Goal: Information Seeking & Learning: Learn about a topic

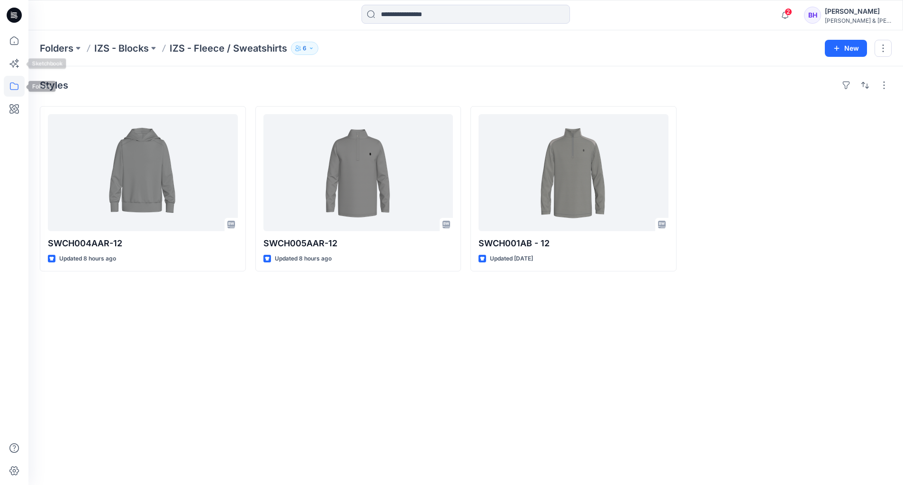
click at [16, 83] on icon at bounding box center [14, 86] width 21 height 21
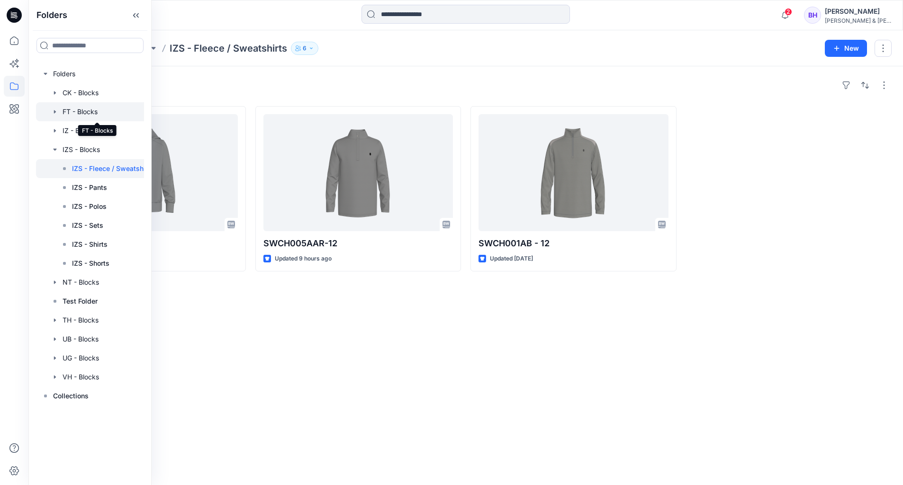
click at [84, 110] on div at bounding box center [98, 111] width 124 height 19
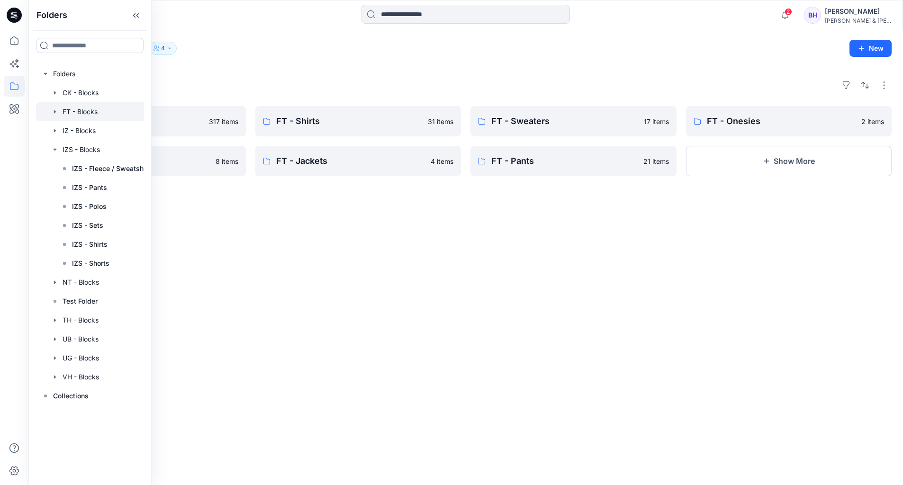
click at [361, 242] on div "Folders FT - Sets 317 items FT - Shortalls 8 items FT - Shirts 31 items FT - Ja…" at bounding box center [465, 275] width 874 height 419
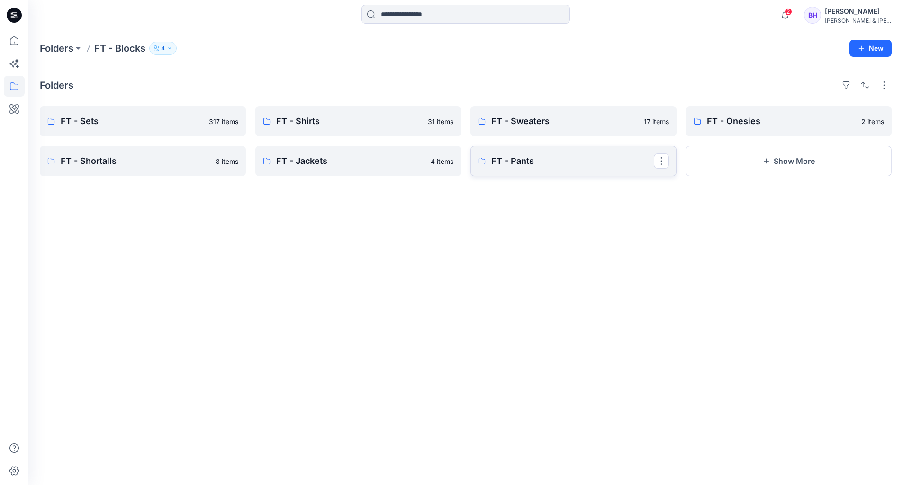
click at [514, 162] on p "FT - Pants" at bounding box center [572, 160] width 162 height 13
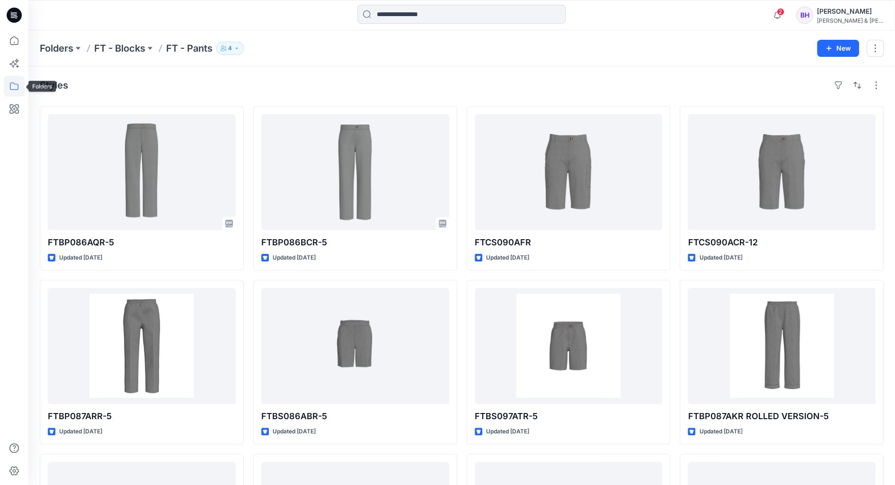
click at [12, 85] on icon at bounding box center [14, 86] width 21 height 21
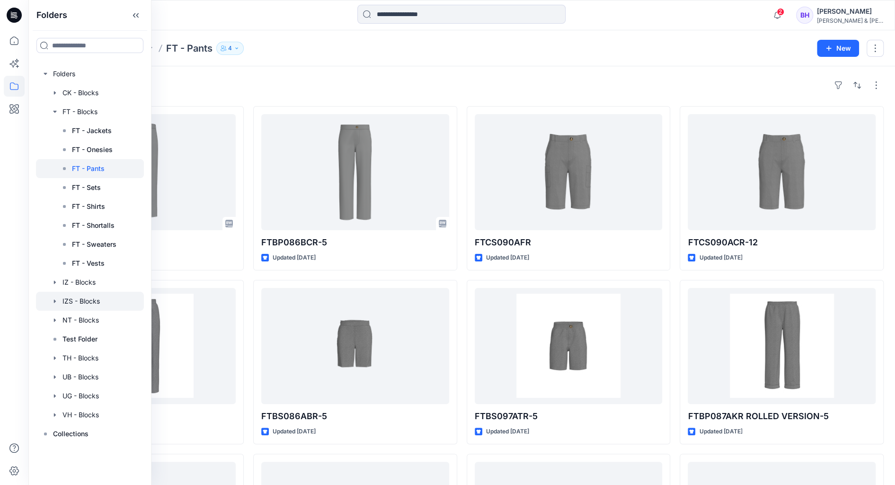
click at [99, 300] on div at bounding box center [90, 301] width 108 height 19
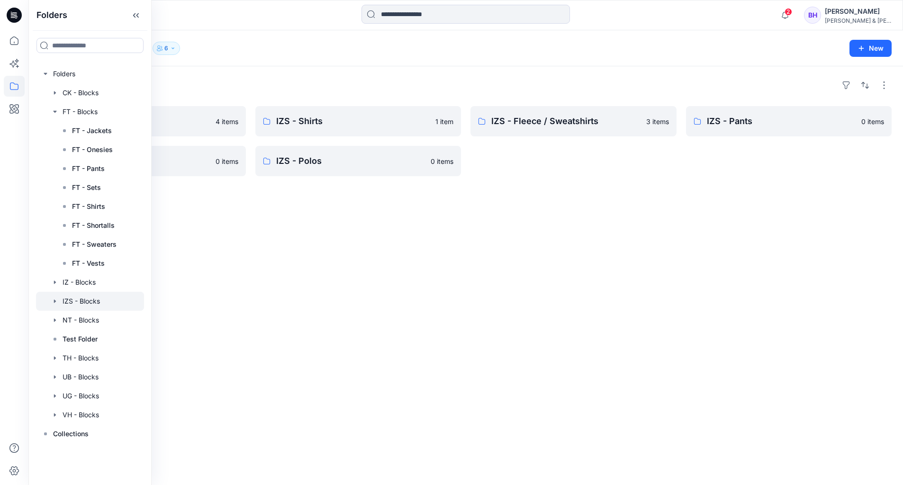
click at [434, 286] on div "Folders IZS - Sets 4 items IZS - Shorts 0 items IZS - Shirts 1 item IZS - Polos…" at bounding box center [465, 275] width 874 height 419
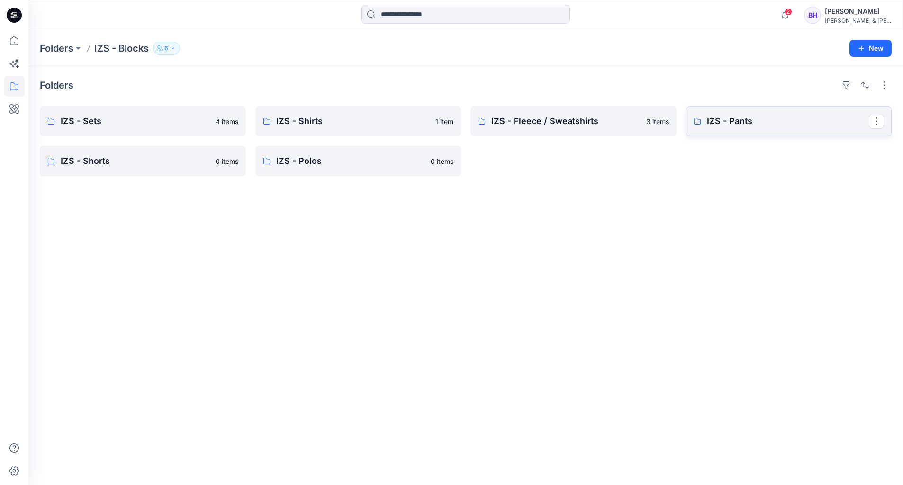
click at [796, 124] on p "IZS - Pants" at bounding box center [788, 121] width 162 height 13
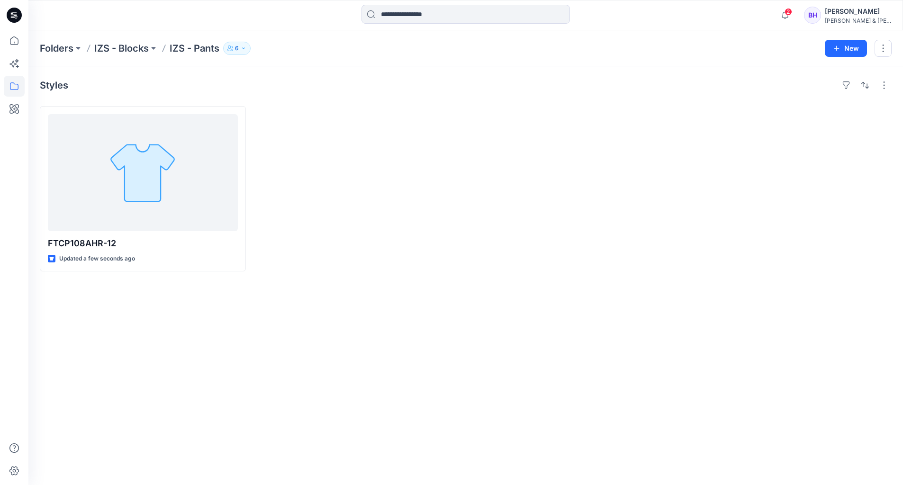
click at [361, 250] on div at bounding box center [358, 188] width 206 height 165
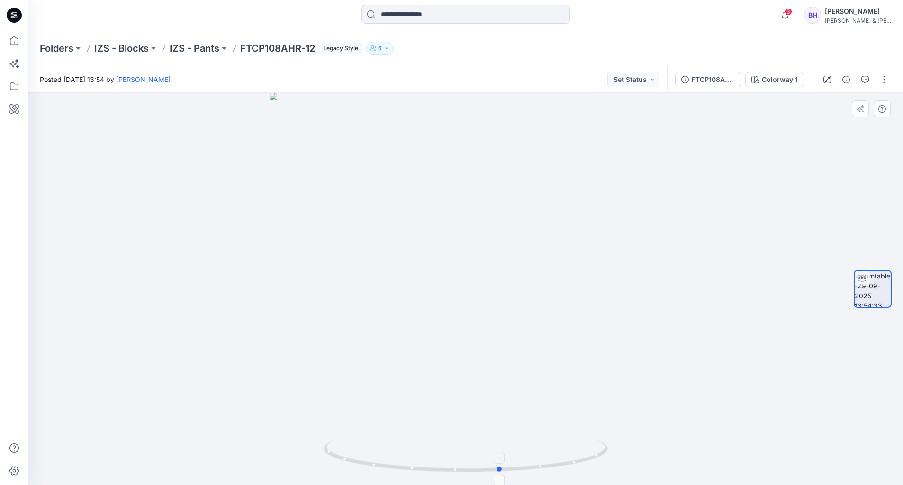
drag, startPoint x: 596, startPoint y: 457, endPoint x: 347, endPoint y: 473, distance: 249.6
click at [347, 473] on icon at bounding box center [466, 457] width 286 height 36
drag, startPoint x: 467, startPoint y: 138, endPoint x: 495, endPoint y: 198, distance: 66.5
click at [444, 345] on img at bounding box center [465, 289] width 696 height 392
drag, startPoint x: 510, startPoint y: 260, endPoint x: 444, endPoint y: 265, distance: 66.0
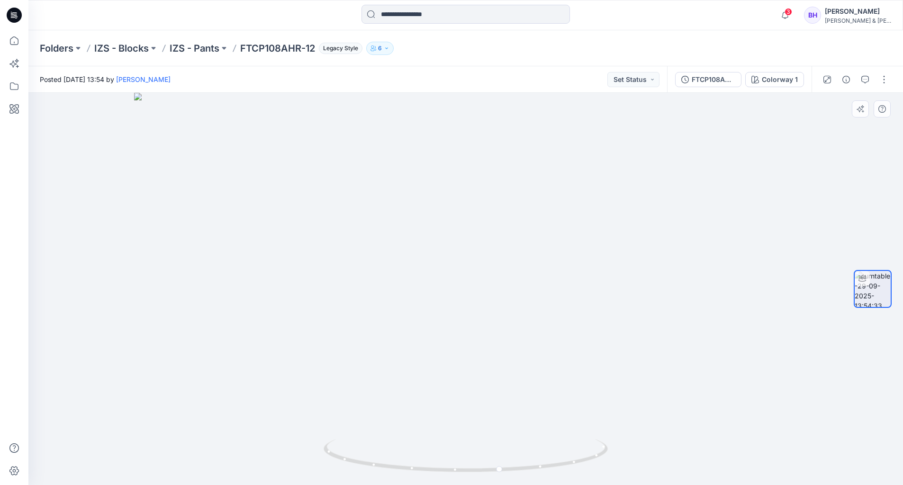
click at [444, 265] on img at bounding box center [465, 289] width 663 height 392
drag, startPoint x: 606, startPoint y: 450, endPoint x: 450, endPoint y: 459, distance: 156.0
click at [450, 459] on icon at bounding box center [466, 457] width 286 height 36
drag, startPoint x: 464, startPoint y: 473, endPoint x: 332, endPoint y: 473, distance: 131.6
click at [332, 473] on icon at bounding box center [466, 457] width 286 height 36
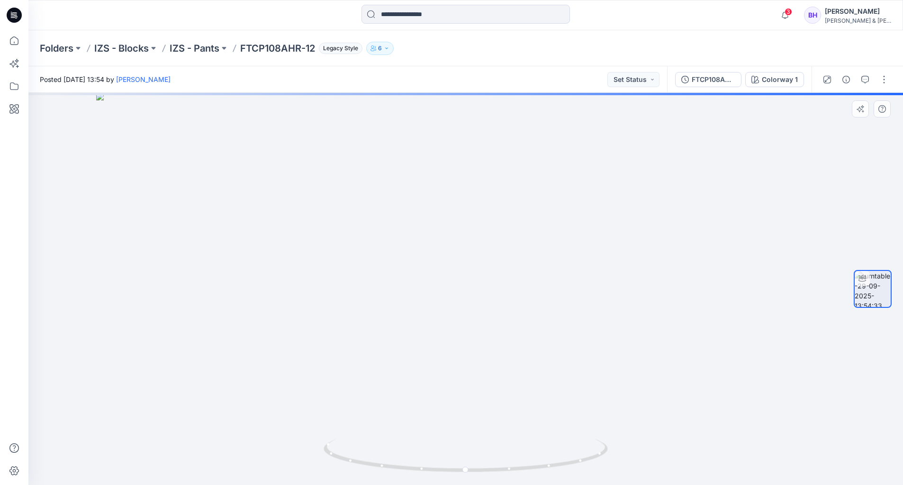
drag, startPoint x: 450, startPoint y: 138, endPoint x: 471, endPoint y: 374, distance: 236.7
click at [471, 374] on img at bounding box center [465, 289] width 739 height 392
drag, startPoint x: 362, startPoint y: 286, endPoint x: 415, endPoint y: 297, distance: 54.3
click at [430, 302] on img at bounding box center [465, 289] width 739 height 392
drag, startPoint x: 379, startPoint y: 287, endPoint x: 373, endPoint y: 324, distance: 37.4
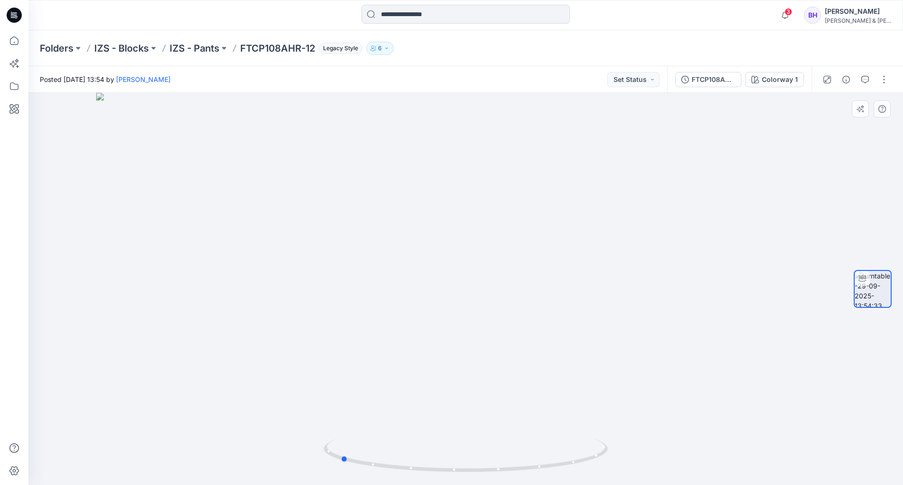
drag, startPoint x: 332, startPoint y: 455, endPoint x: 206, endPoint y: 462, distance: 125.7
click at [206, 462] on div at bounding box center [465, 289] width 874 height 392
drag, startPoint x: 587, startPoint y: 461, endPoint x: 459, endPoint y: 475, distance: 129.1
click at [459, 475] on div at bounding box center [465, 289] width 874 height 392
drag, startPoint x: 593, startPoint y: 457, endPoint x: 322, endPoint y: 488, distance: 273.0
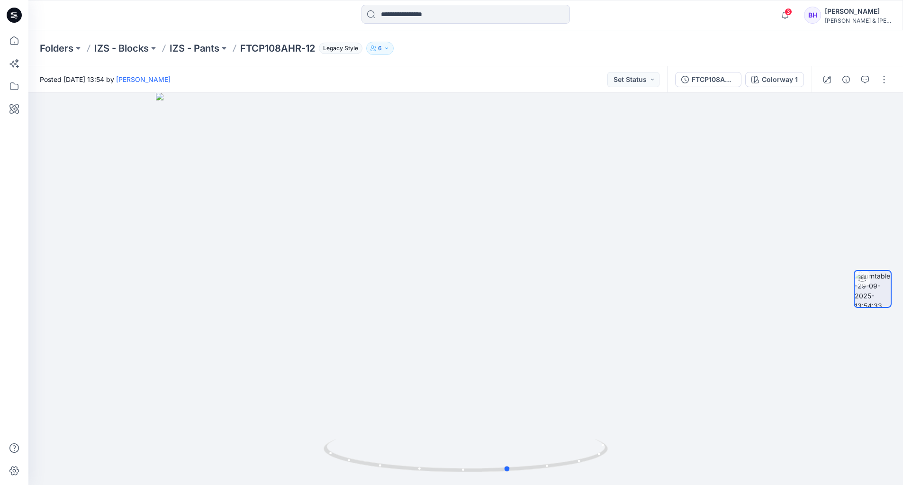
click at [322, 484] on html "3 Notifications Your style FTCP108AHR-12 is ready 1 new Colorways 2 minutes ago…" at bounding box center [451, 242] width 903 height 485
drag, startPoint x: 434, startPoint y: 192, endPoint x: 431, endPoint y: 220, distance: 28.1
click at [431, 220] on div at bounding box center [465, 289] width 874 height 392
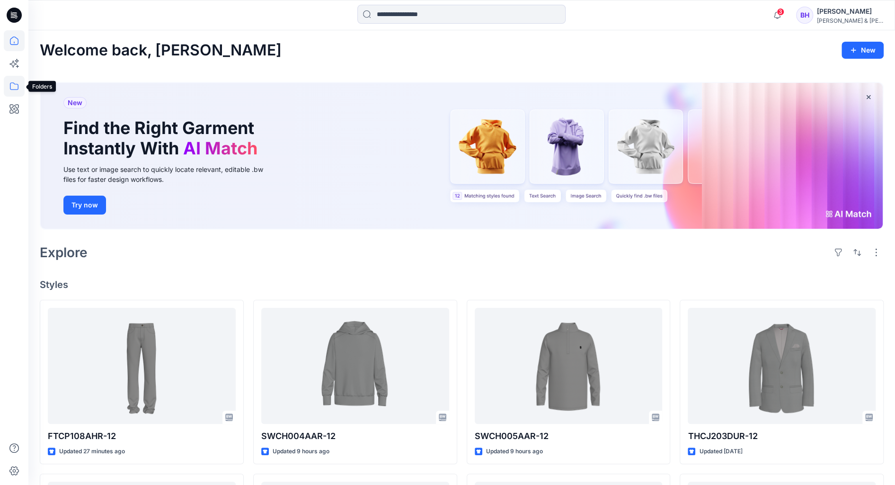
click at [20, 79] on icon at bounding box center [14, 86] width 21 height 21
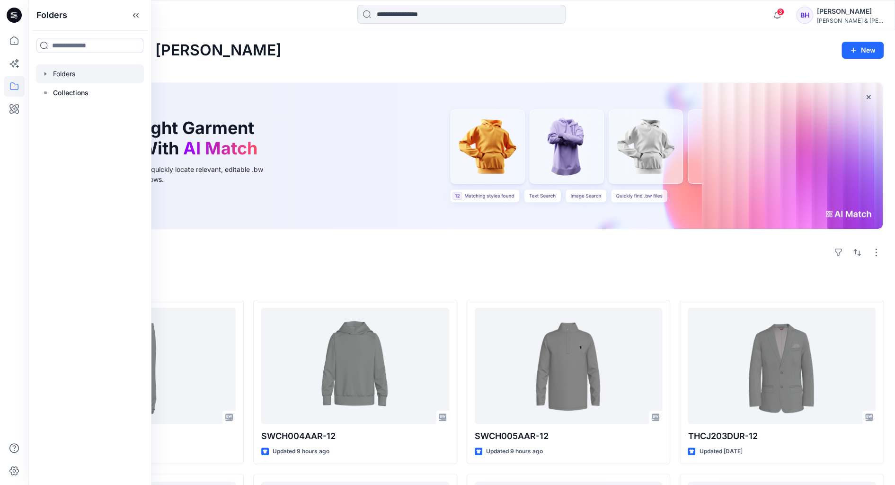
click at [59, 76] on div at bounding box center [90, 73] width 108 height 19
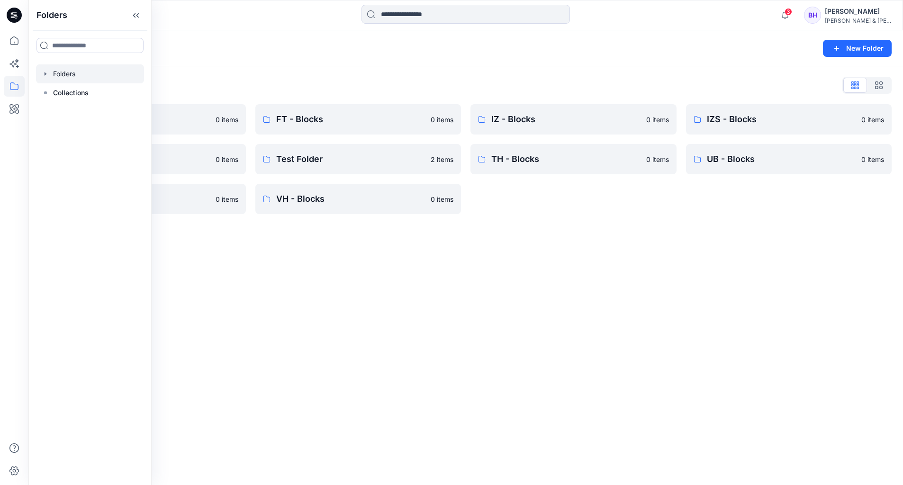
click at [575, 264] on div "Folders New Folder Folders List CK - Blocks 0 items NT - Blocks 0 items UG - Bl…" at bounding box center [465, 257] width 874 height 455
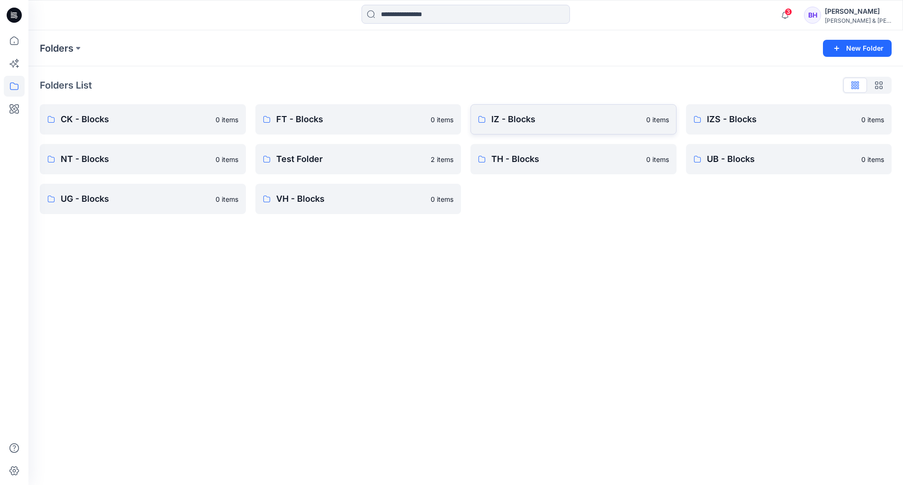
click at [515, 119] on p "IZ - Blocks" at bounding box center [565, 119] width 149 height 13
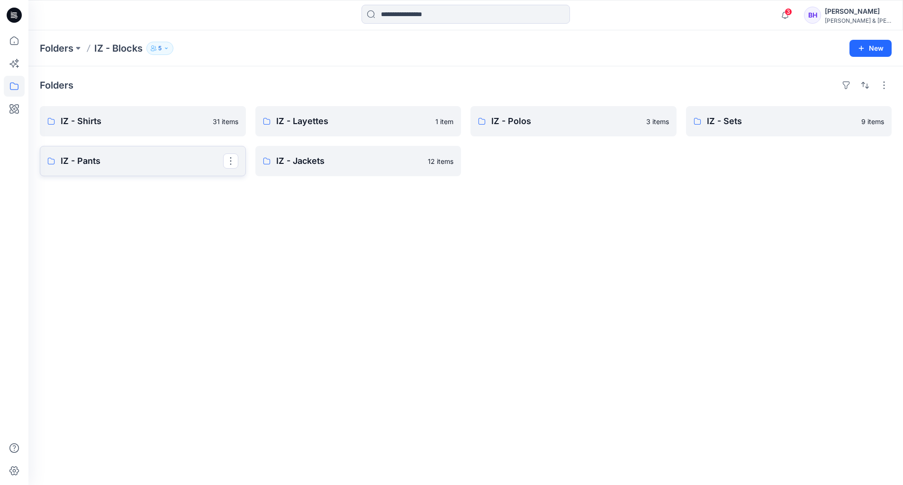
click at [170, 161] on p "IZ - Pants" at bounding box center [142, 160] width 162 height 13
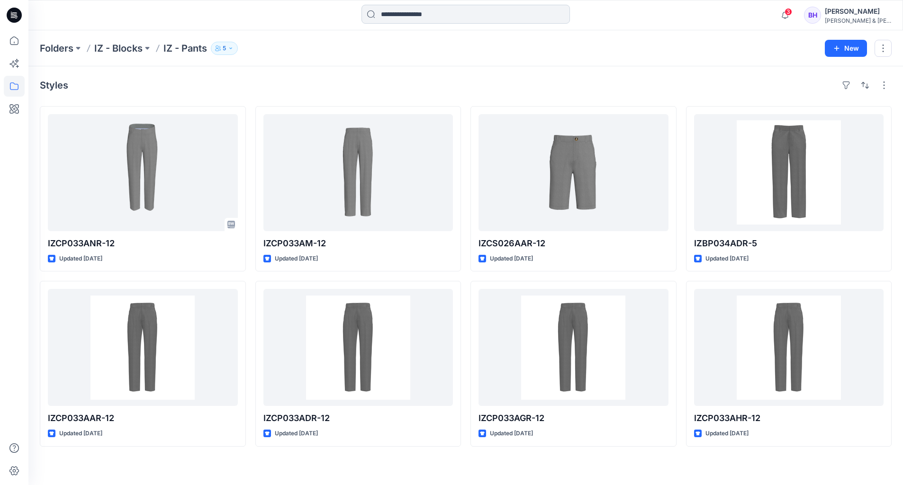
click at [415, 13] on input at bounding box center [465, 14] width 208 height 19
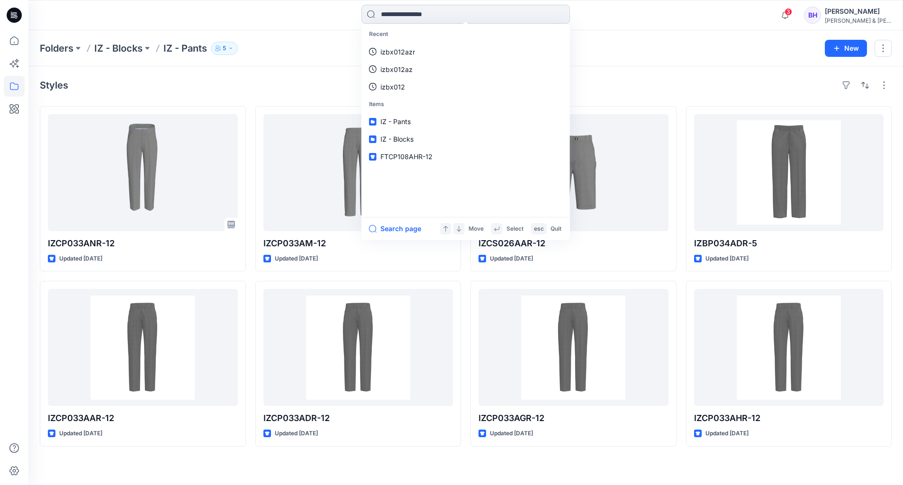
paste input "********"
click at [381, 13] on input "********" at bounding box center [465, 14] width 208 height 19
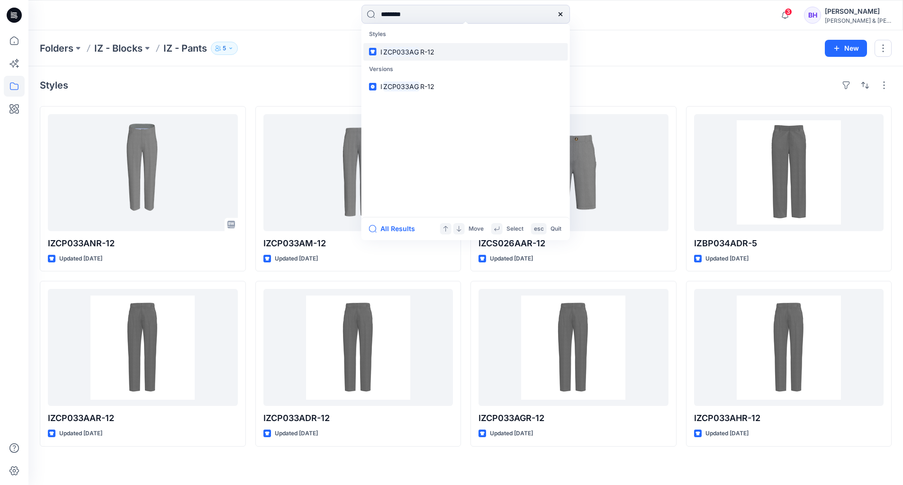
type input "********"
click at [398, 53] on mark "ZCP033AG" at bounding box center [401, 51] width 38 height 11
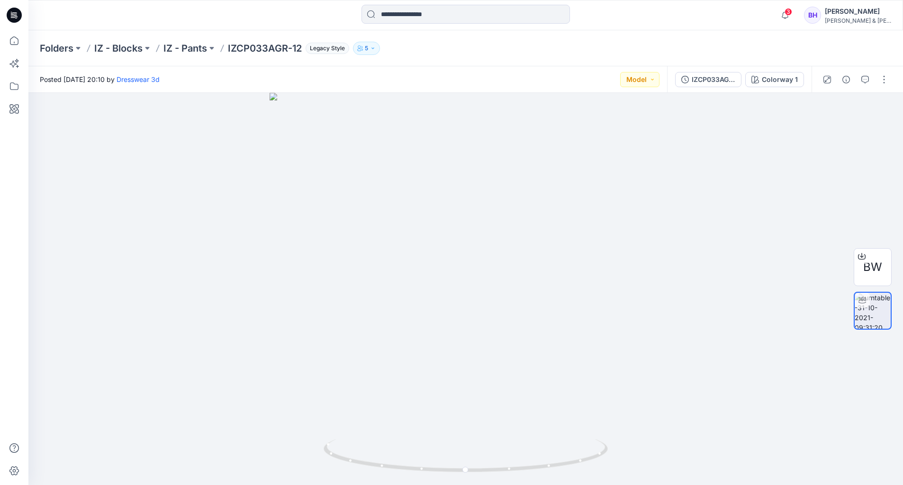
click at [442, 41] on div "Folders IZ - Blocks IZ - Pants IZCP033AGR-12 Legacy Style 5" at bounding box center [465, 48] width 874 height 36
drag, startPoint x: 607, startPoint y: 455, endPoint x: 594, endPoint y: 442, distance: 18.8
click at [597, 452] on icon at bounding box center [466, 457] width 286 height 36
drag, startPoint x: 490, startPoint y: 171, endPoint x: 485, endPoint y: 242, distance: 71.7
click at [485, 258] on div at bounding box center [465, 289] width 874 height 392
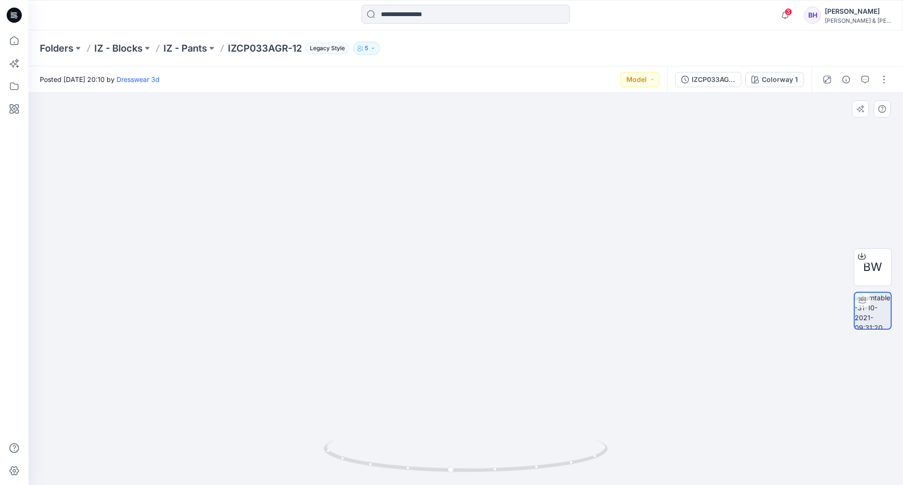
drag, startPoint x: 486, startPoint y: 111, endPoint x: 525, endPoint y: 281, distance: 174.4
click at [490, 412] on img at bounding box center [468, 289] width 912 height 392
drag, startPoint x: 525, startPoint y: 276, endPoint x: 515, endPoint y: 339, distance: 63.7
click at [515, 339] on img at bounding box center [458, 289] width 912 height 392
click at [19, 40] on icon at bounding box center [14, 40] width 21 height 21
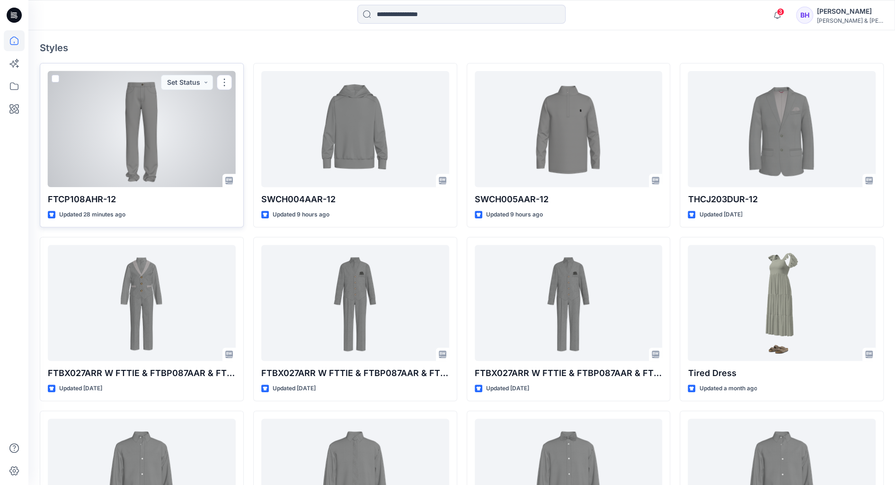
scroll to position [189, 0]
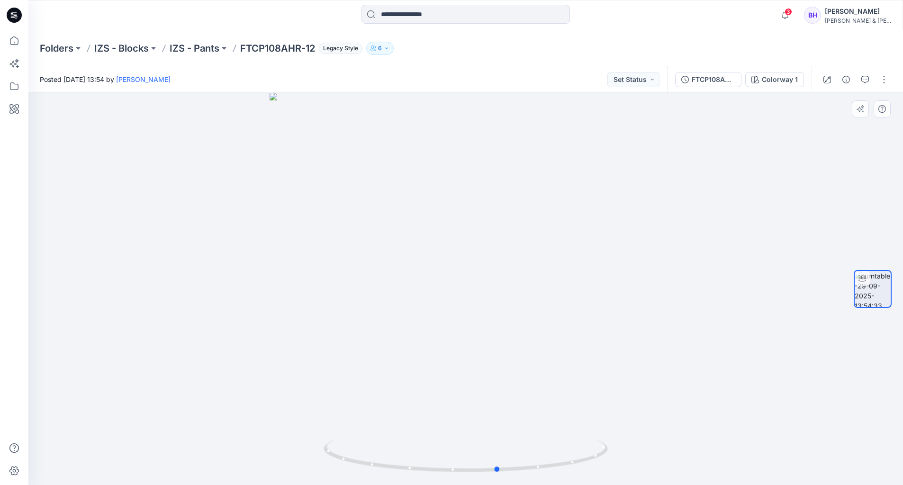
drag, startPoint x: 573, startPoint y: 462, endPoint x: 322, endPoint y: 468, distance: 251.5
click at [322, 468] on div at bounding box center [465, 289] width 874 height 392
